Goal: Check status: Check status

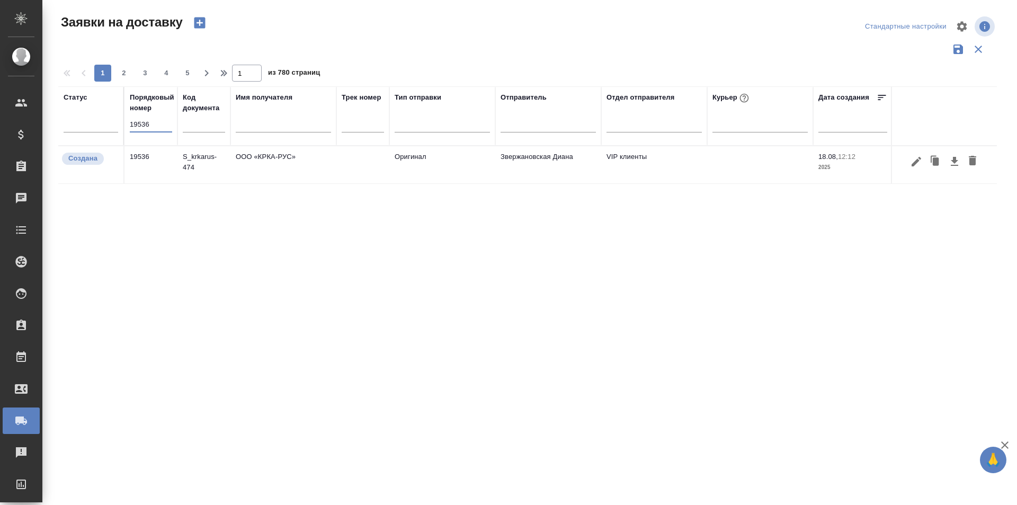
type input "19536"
click at [913, 167] on icon "button" at bounding box center [916, 161] width 13 height 13
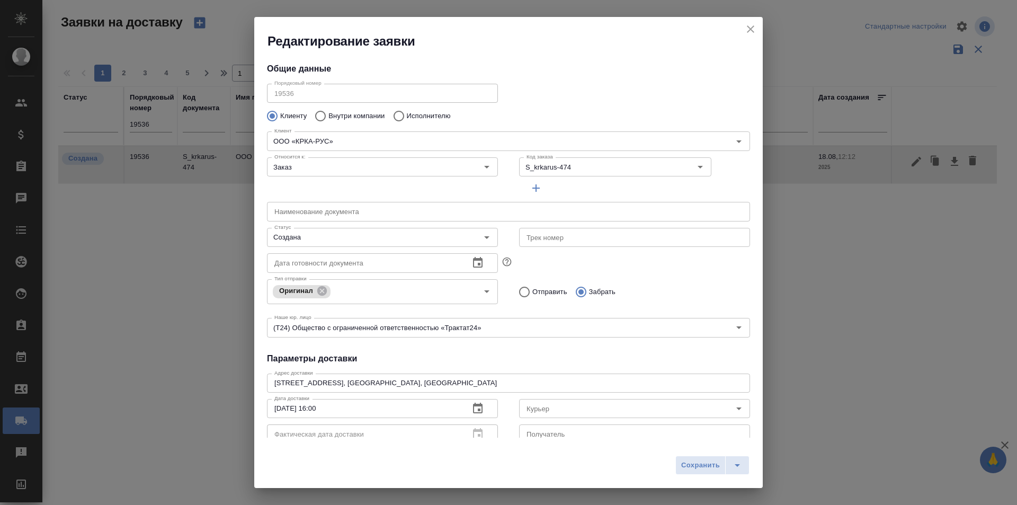
type input "Валеева Анна"
type input "+7-903-516-44-16"
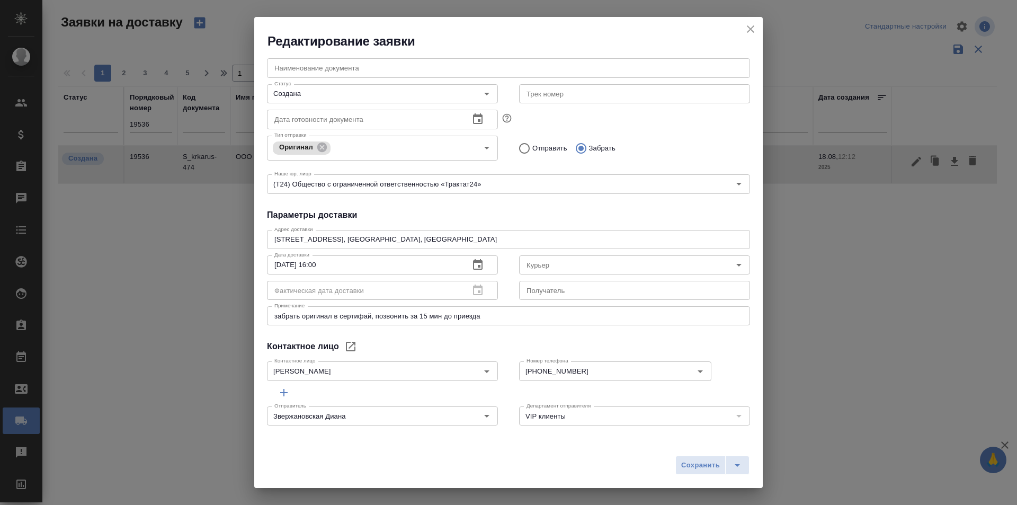
scroll to position [144, 0]
drag, startPoint x: 499, startPoint y: 238, endPoint x: 184, endPoint y: 230, distance: 315.2
click at [184, 230] on div "Редактирование заявки Общие данные Порядковый номер 19536 Порядковый номер Клие…" at bounding box center [508, 252] width 1017 height 505
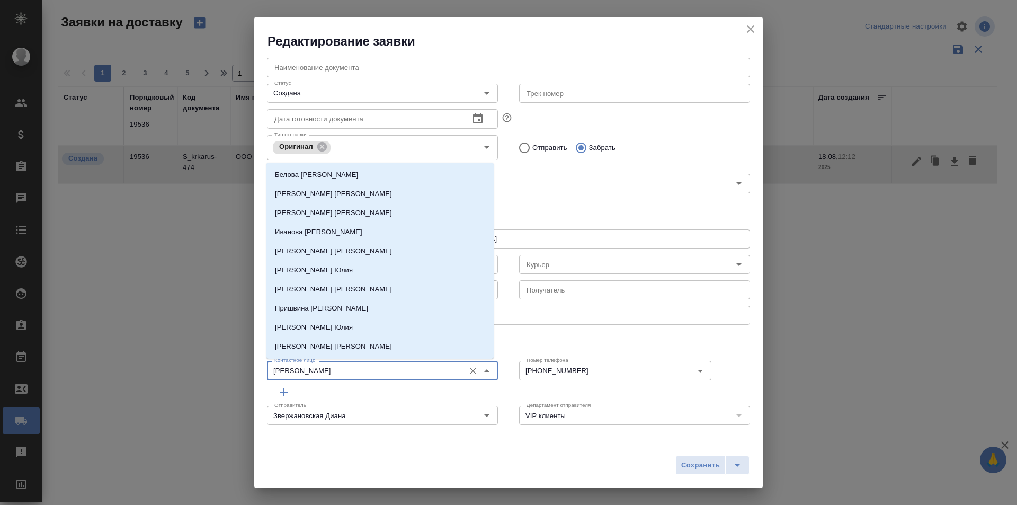
drag, startPoint x: 315, startPoint y: 375, endPoint x: 251, endPoint y: 375, distance: 64.1
click at [251, 375] on div "Редактирование заявки Общие данные Порядковый номер 19536 Порядковый номер Клие…" at bounding box center [508, 252] width 1017 height 505
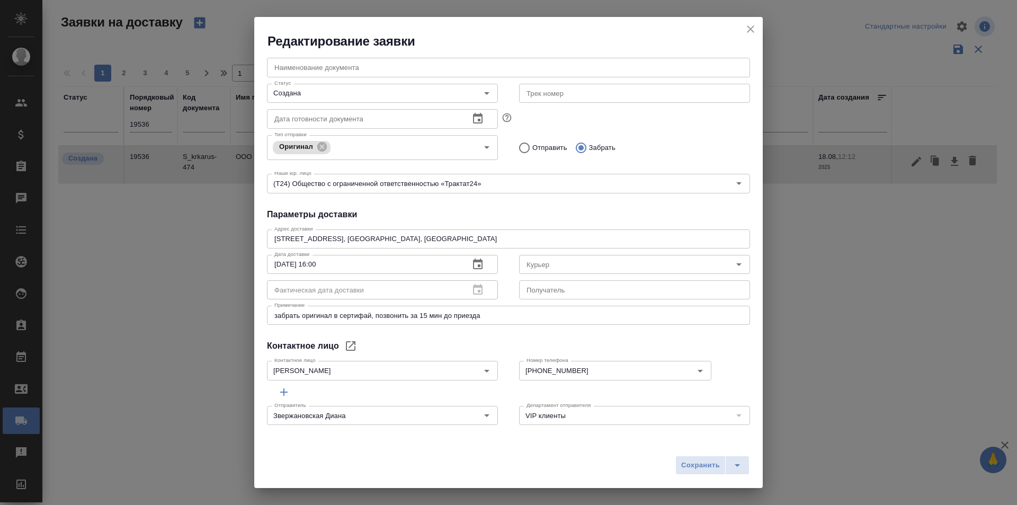
click at [432, 352] on div "Контактное лицо Валеева Анна Контактное лицо" at bounding box center [382, 369] width 252 height 47
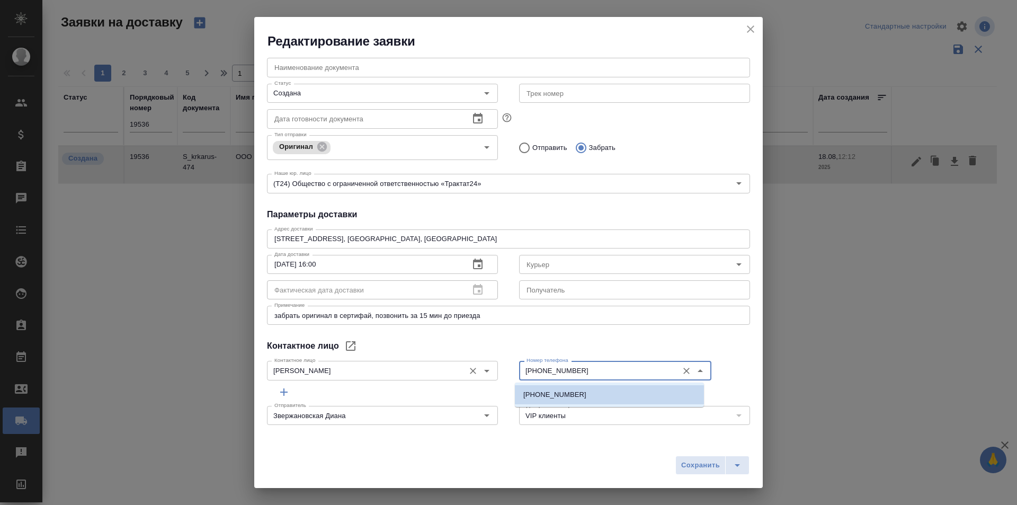
drag, startPoint x: 575, startPoint y: 369, endPoint x: 483, endPoint y: 375, distance: 92.4
click at [483, 375] on div "Контактное лицо Валеева Анна Контактное лицо Номер телефона +7-903-516-44-16 Но…" at bounding box center [508, 369] width 504 height 47
click at [604, 373] on input "+7-903-516-44-16" at bounding box center [597, 370] width 150 height 13
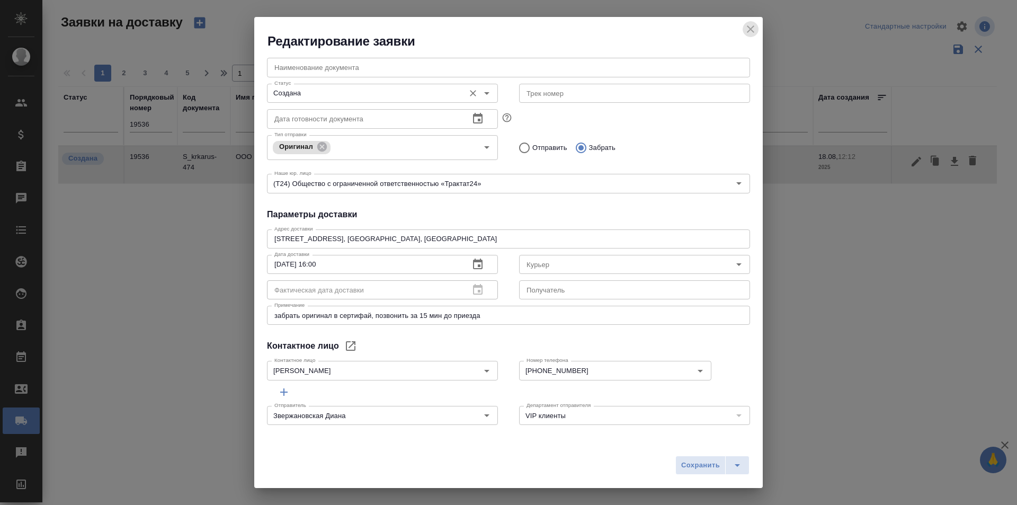
drag, startPoint x: 749, startPoint y: 32, endPoint x: 337, endPoint y: 94, distance: 417.2
click at [749, 32] on icon "close" at bounding box center [750, 29] width 13 height 13
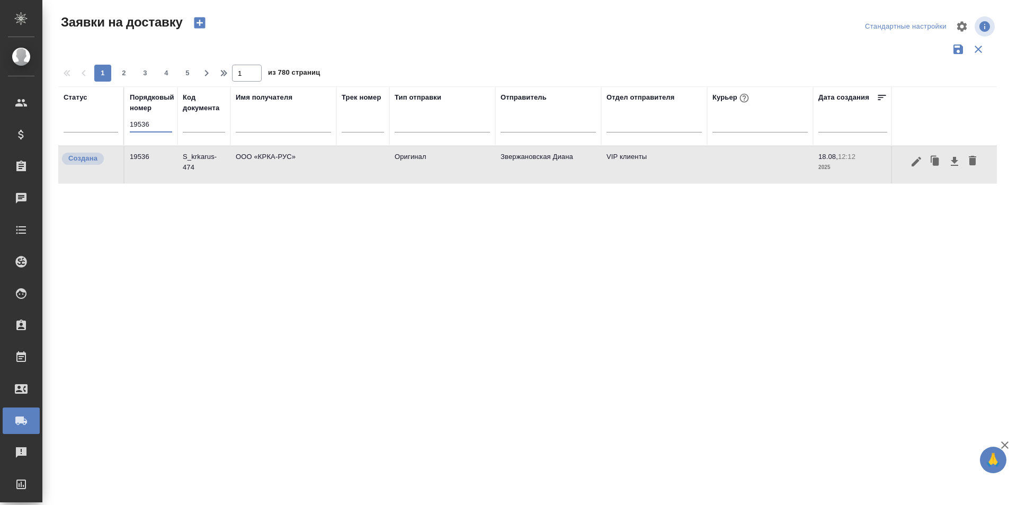
click at [147, 124] on input "19536" at bounding box center [151, 124] width 42 height 15
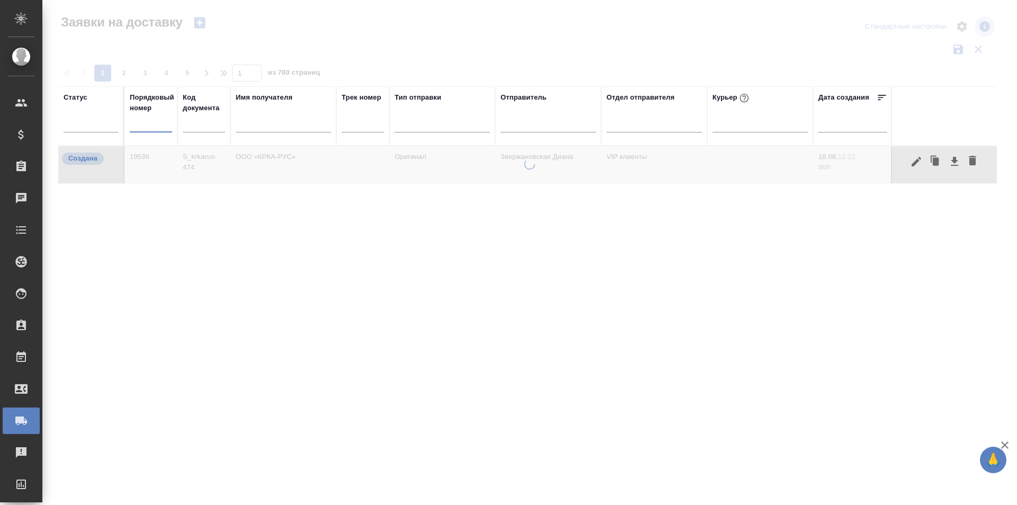
click at [396, 133] on div at bounding box center [442, 126] width 95 height 28
click at [379, 133] on div at bounding box center [363, 126] width 42 height 26
click at [378, 130] on input "text" at bounding box center [363, 125] width 42 height 13
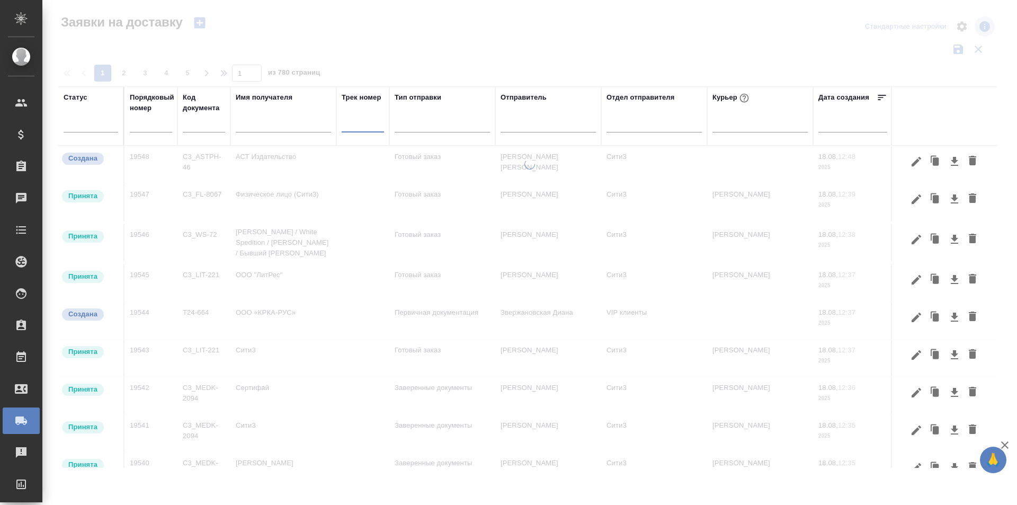
click at [363, 124] on input "text" at bounding box center [363, 125] width 42 height 13
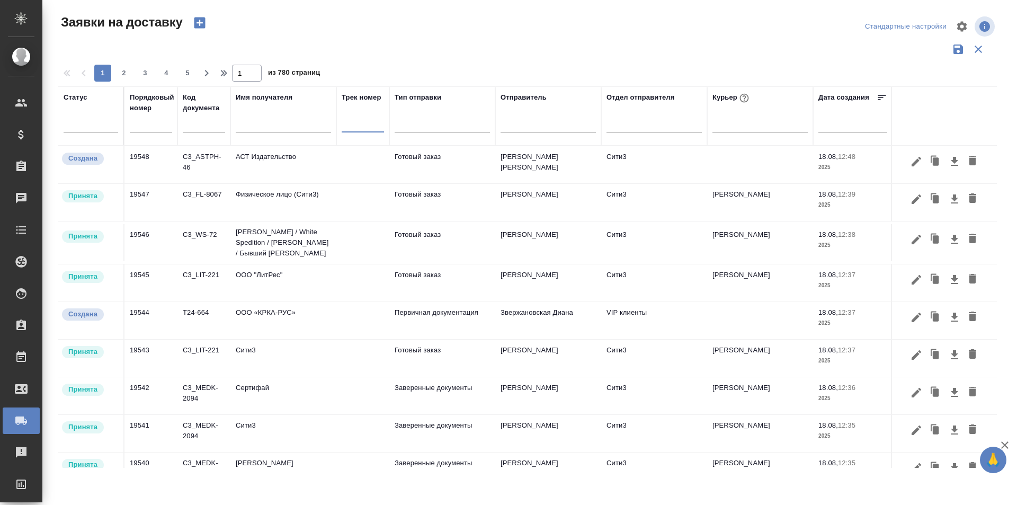
paste input "497-013011705"
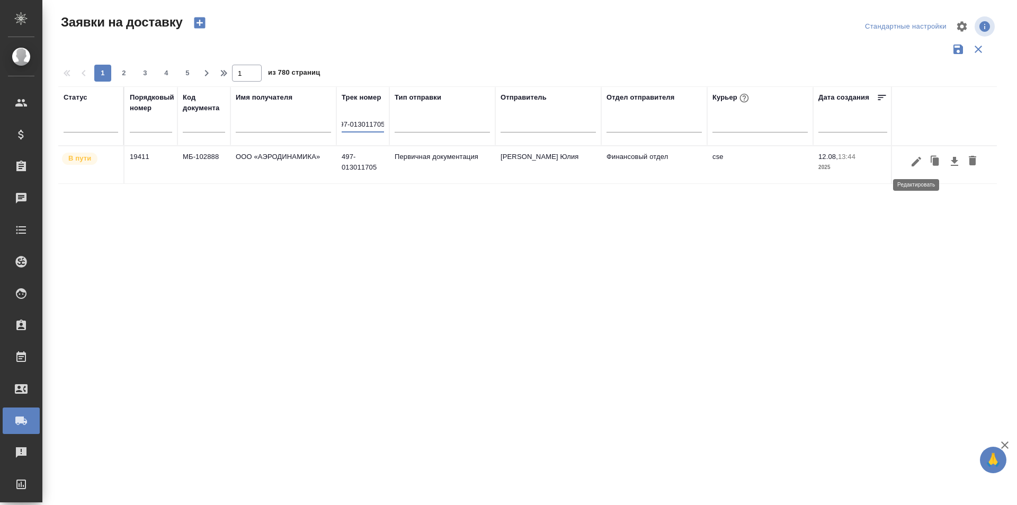
type input "497-013011705"
click at [917, 164] on icon "button" at bounding box center [916, 161] width 13 height 13
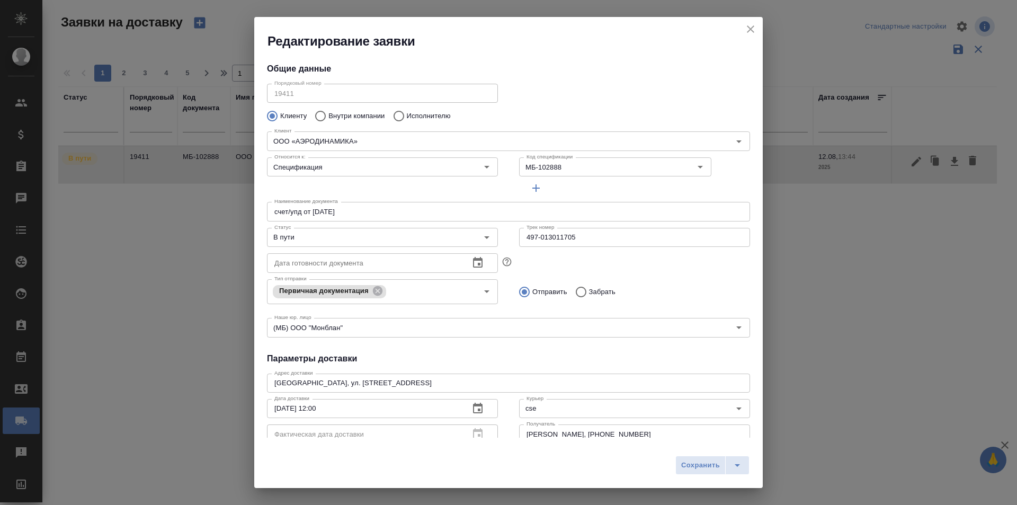
type input "Труфанова Марина Михайловна"
click at [354, 231] on input "В пути" at bounding box center [364, 237] width 189 height 13
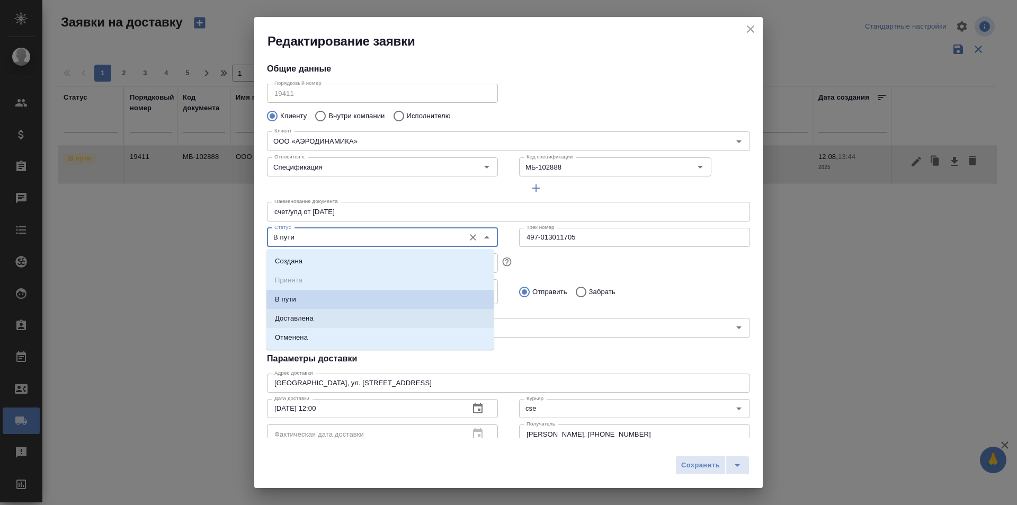
click at [307, 323] on p "Доставлена" at bounding box center [294, 318] width 39 height 11
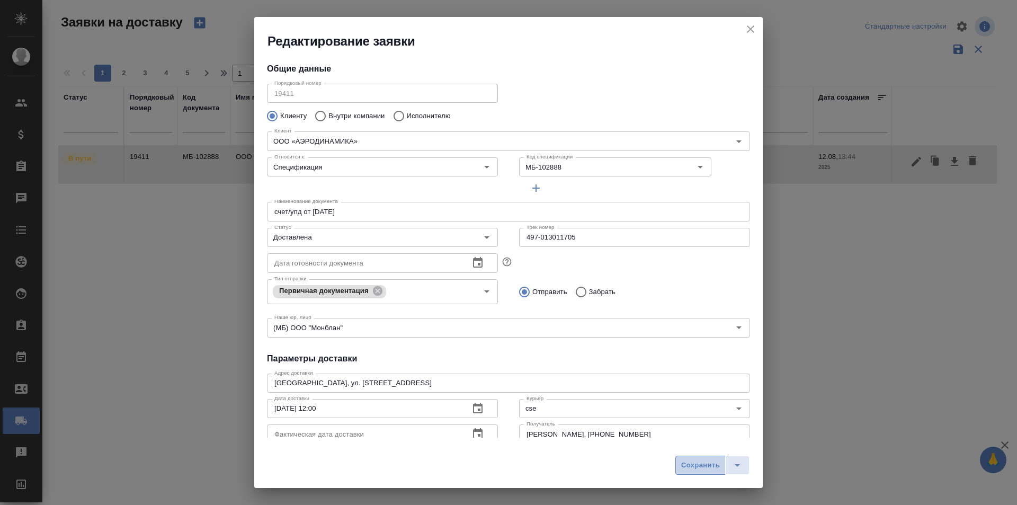
click at [702, 469] on span "Сохранить" at bounding box center [700, 465] width 39 height 12
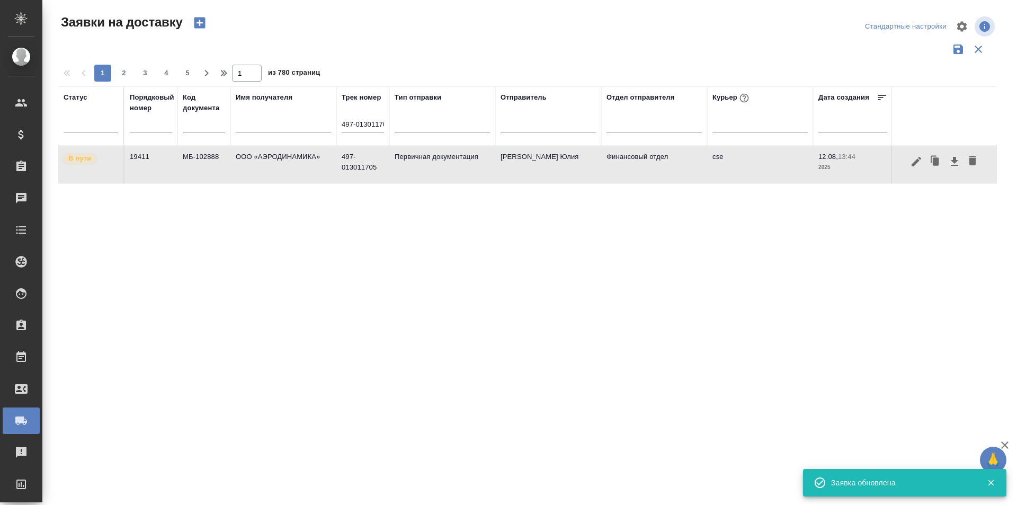
type input "В пути"
click at [377, 121] on input "497-013011705" at bounding box center [363, 125] width 42 height 13
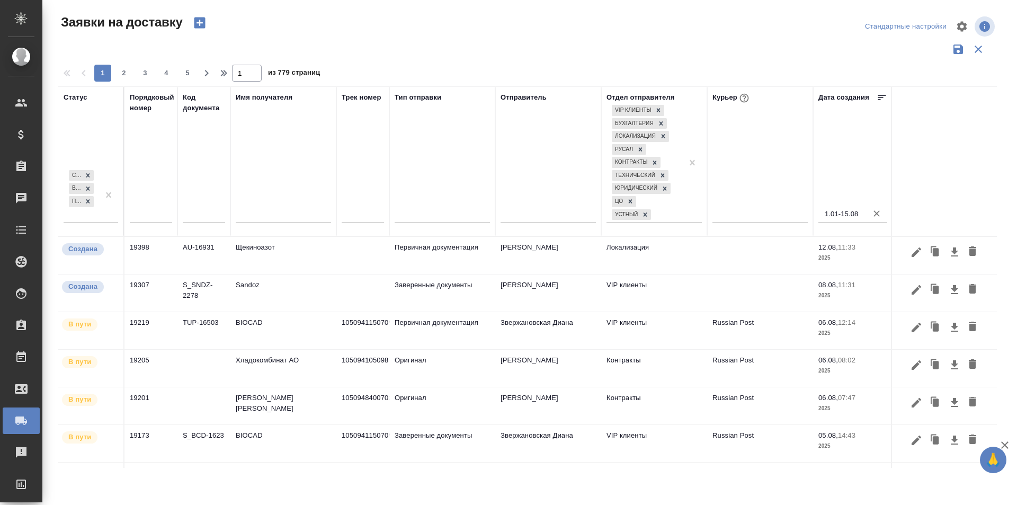
scroll to position [78, 0]
